Goal: Navigation & Orientation: Find specific page/section

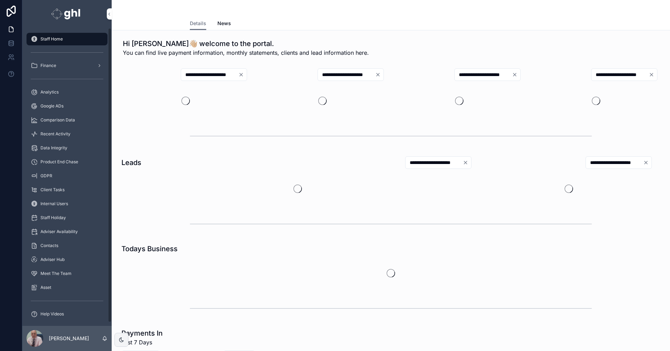
click at [67, 133] on span "Recent Activity" at bounding box center [55, 134] width 30 height 6
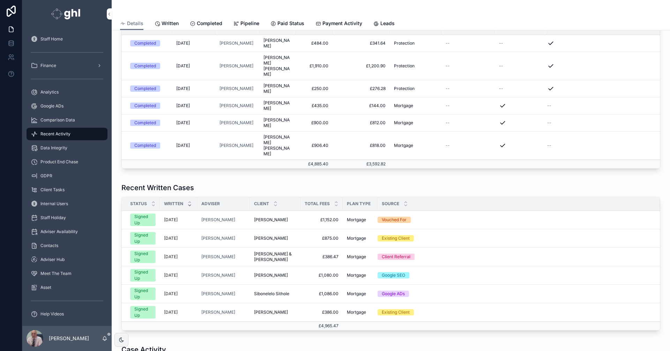
scroll to position [188, 0]
